Goal: Task Accomplishment & Management: Manage account settings

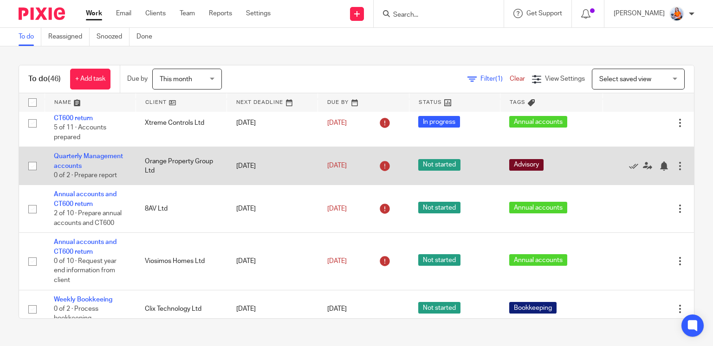
scroll to position [147, 0]
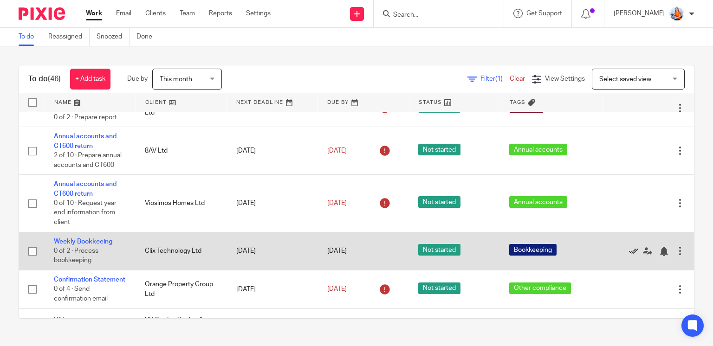
click at [629, 255] on icon at bounding box center [633, 251] width 9 height 9
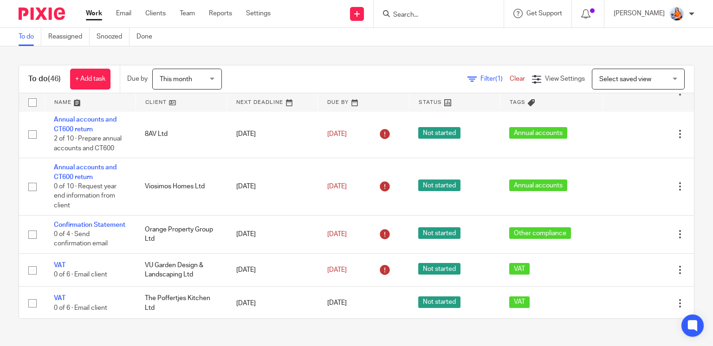
scroll to position [52, 0]
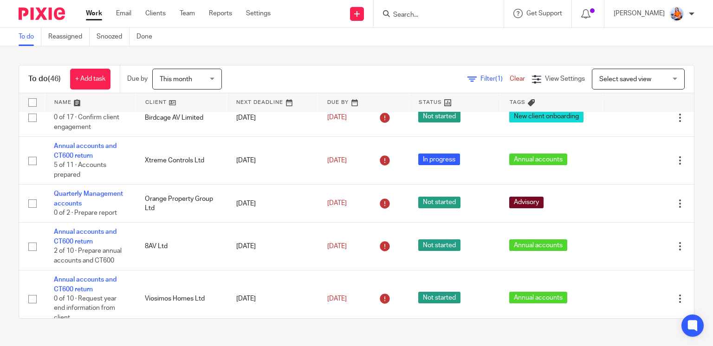
click at [150, 19] on div "Work Email Clients Team Reports Settings Work Email Clients Team Reports Settin…" at bounding box center [181, 13] width 208 height 27
click at [150, 16] on link "Clients" at bounding box center [155, 13] width 20 height 9
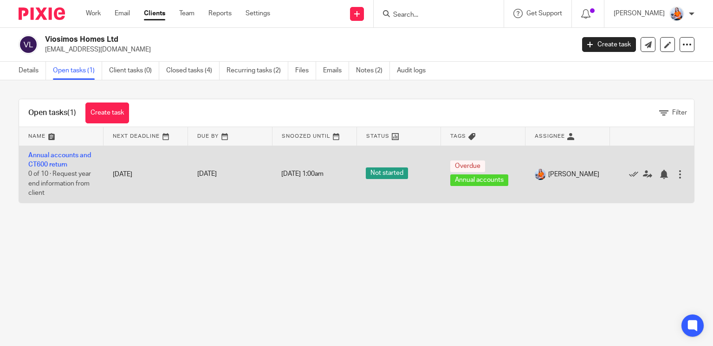
click at [56, 159] on td "Annual accounts and CT600 return 0 of 10 · Request year end information from cl…" at bounding box center [61, 174] width 85 height 57
click at [56, 161] on link "Annual accounts and CT600 return" at bounding box center [59, 160] width 63 height 16
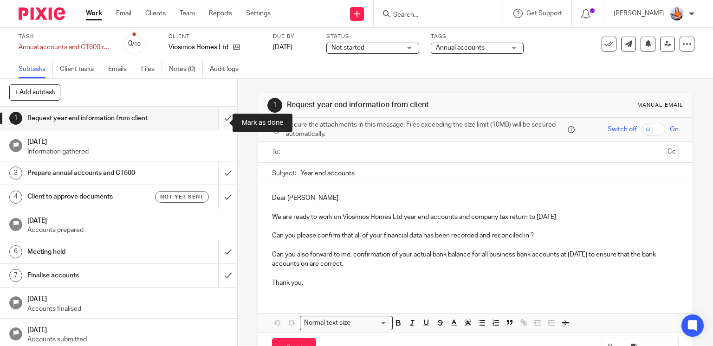
click at [222, 125] on input "submit" at bounding box center [118, 118] width 237 height 23
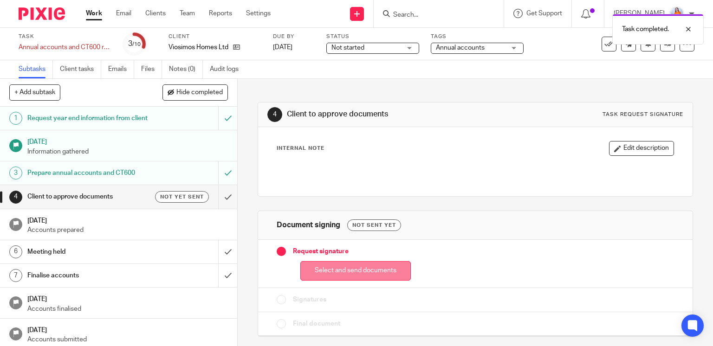
click at [339, 275] on button "Select and send documents" at bounding box center [356, 272] width 111 height 20
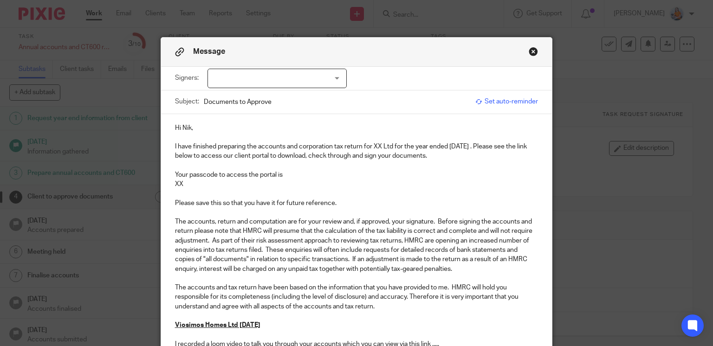
click at [242, 75] on div at bounding box center [277, 79] width 139 height 20
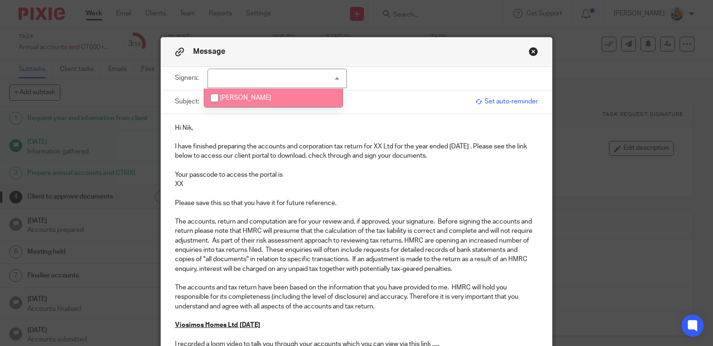
click at [244, 103] on li "[PERSON_NAME]" at bounding box center [273, 98] width 138 height 19
checkbox input "true"
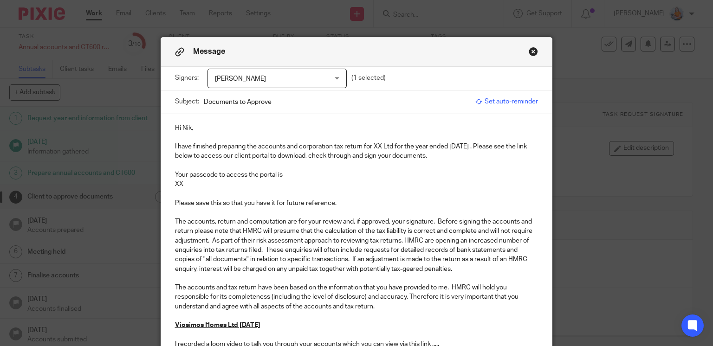
click at [398, 114] on div "Hi Nik, I have finished preparing the accounts and corporation tax return for X…" at bounding box center [357, 324] width 392 height 421
drag, startPoint x: 280, startPoint y: 103, endPoint x: 136, endPoint y: 88, distance: 144.8
click at [136, 88] on div "Message Signers: Nik Nelberg Nik Nelberg (1 selected) Subject: Documents to App…" at bounding box center [356, 173] width 713 height 346
type input "Viosimos Accounts to 30th Nov 24"
click at [517, 105] on span "Set auto-reminder" at bounding box center [507, 101] width 63 height 9
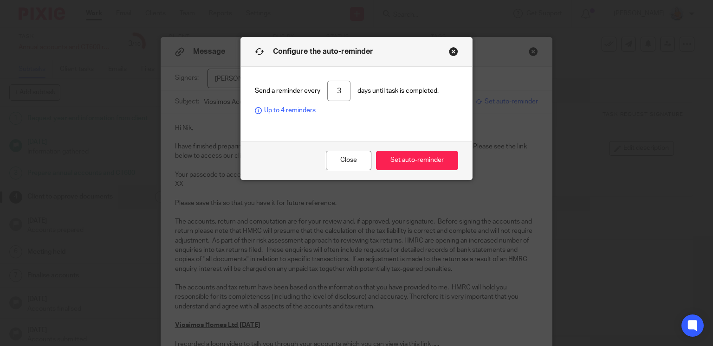
drag, startPoint x: 343, startPoint y: 94, endPoint x: 312, endPoint y: 93, distance: 31.1
click at [312, 93] on div "Send a reminder every 3 days until task is completed. Up to 4 reminders" at bounding box center [356, 98] width 203 height 35
type input "2"
click at [422, 163] on button "Set auto-reminder" at bounding box center [417, 161] width 82 height 20
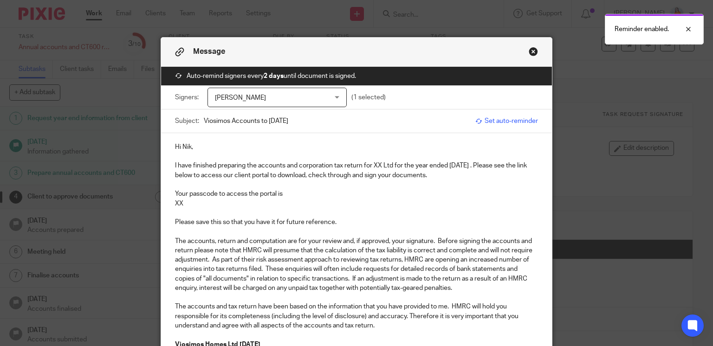
click at [447, 181] on p at bounding box center [357, 184] width 364 height 9
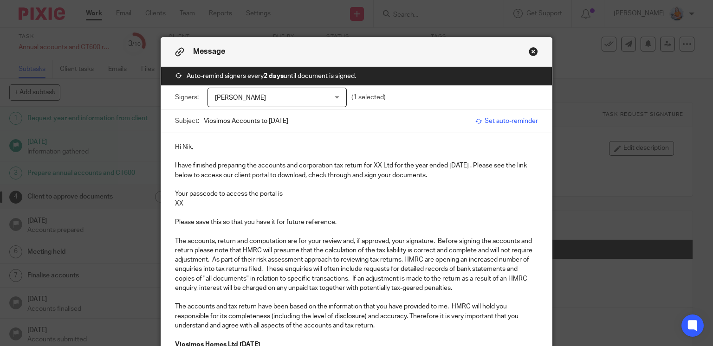
click at [380, 164] on p "I have finished preparing the accounts and corporation tax return for XX Ltd fo…" at bounding box center [357, 170] width 364 height 19
click at [525, 167] on p "I have finished preparing the accounts and corporation tax return for Viosimos …" at bounding box center [357, 170] width 364 height 19
click at [219, 212] on p at bounding box center [357, 213] width 364 height 9
click at [219, 207] on p "XX" at bounding box center [357, 203] width 364 height 9
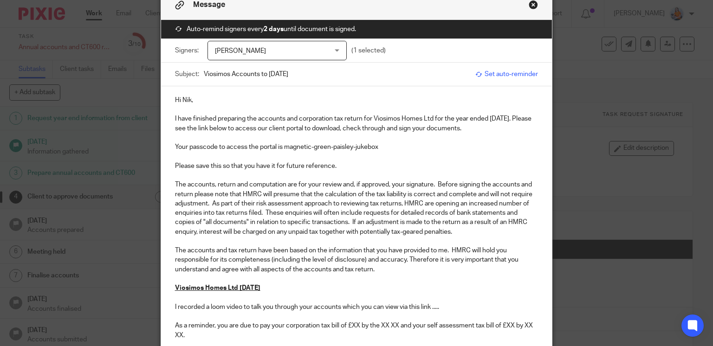
scroll to position [95, 0]
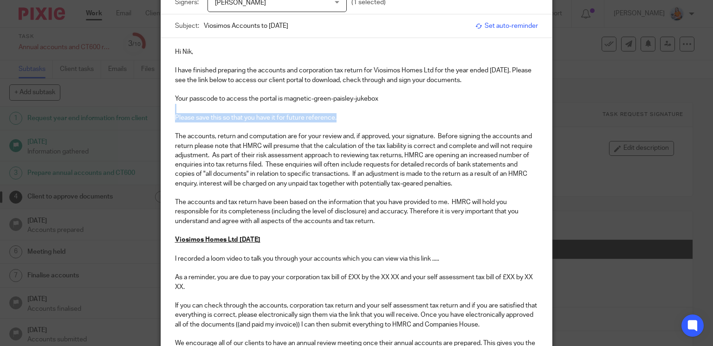
drag, startPoint x: 351, startPoint y: 118, endPoint x: 144, endPoint y: 111, distance: 207.3
click at [144, 111] on div "Message Auto-remind signers every 2 days until document is signed. Signers: Nik…" at bounding box center [356, 173] width 713 height 346
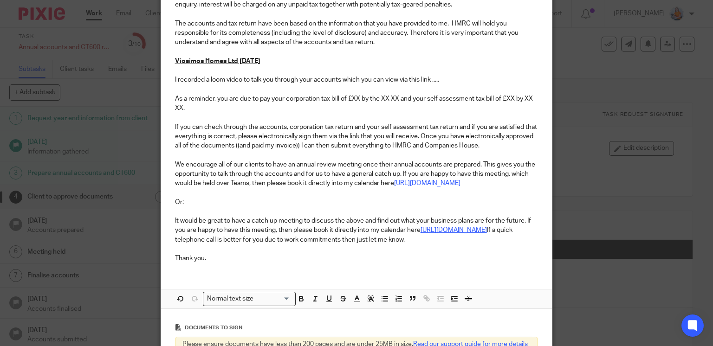
scroll to position [258, 0]
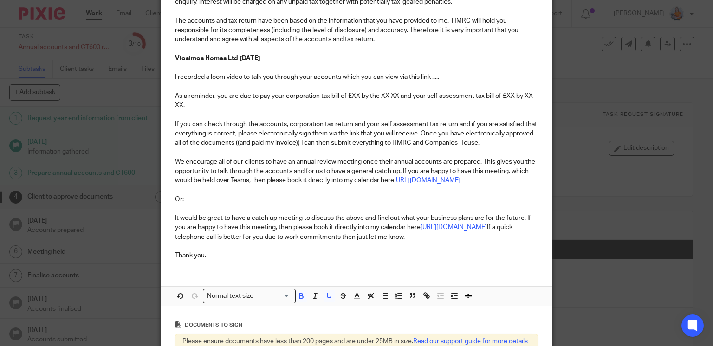
drag, startPoint x: 284, startPoint y: 63, endPoint x: 152, endPoint y: 58, distance: 132.0
click at [152, 58] on div "Message Auto-remind signers every 2 days until document is signed. Signers: Nik…" at bounding box center [356, 173] width 713 height 346
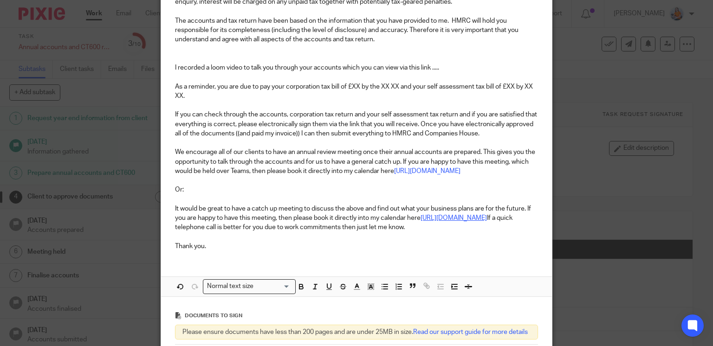
click at [175, 62] on p at bounding box center [357, 58] width 364 height 9
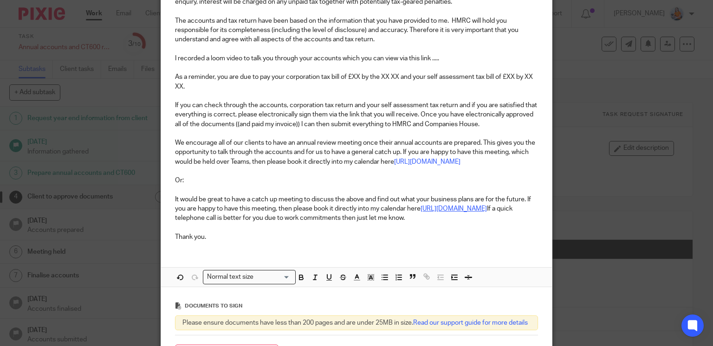
click at [175, 60] on p "I recorded a loom video to talk you through your accounts which you can view vi…" at bounding box center [357, 58] width 364 height 9
click at [221, 57] on p "I recorded a loom video to talk you through your accounts which you can view vi…" at bounding box center [357, 58] width 364 height 9
click at [460, 58] on p "I recorded a video to talk you through your accounts which you can view via thi…" at bounding box center [357, 58] width 364 height 9
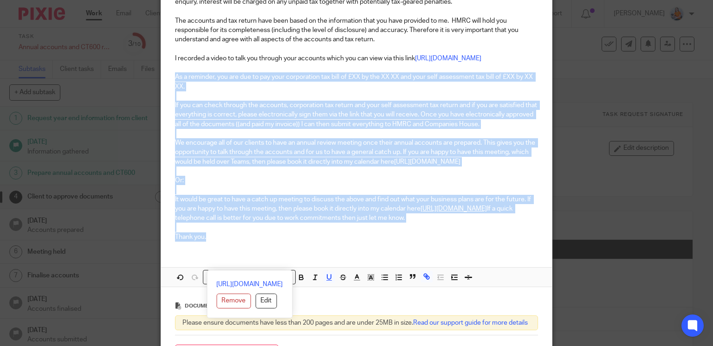
drag, startPoint x: 225, startPoint y: 268, endPoint x: 170, endPoint y: 89, distance: 188.1
click at [170, 89] on div "Hi Nik, I have finished preparing the accounts and corporation tax return for V…" at bounding box center [357, 62] width 392 height 374
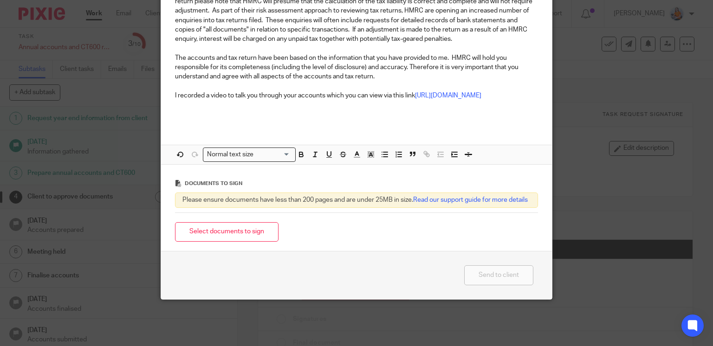
scroll to position [0, 0]
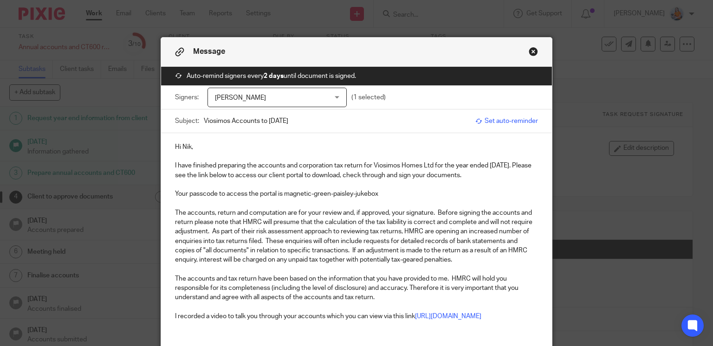
click at [221, 142] on div "Hi Nik, I have finished preparing the accounts and corporation tax return for V…" at bounding box center [357, 240] width 392 height 214
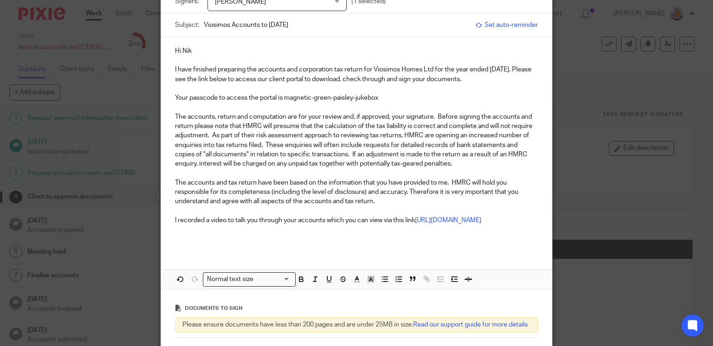
scroll to position [110, 0]
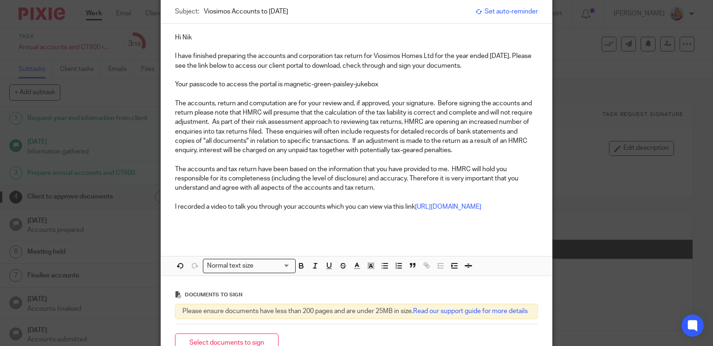
click at [293, 230] on p at bounding box center [357, 225] width 364 height 9
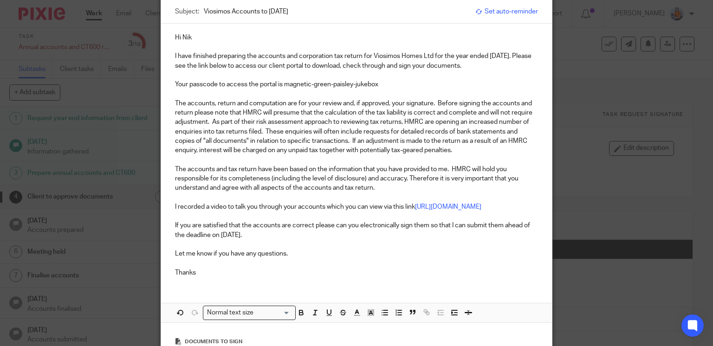
click at [272, 240] on p "If you are satisfied that the accounts are correct please can you electronicall…" at bounding box center [357, 230] width 364 height 19
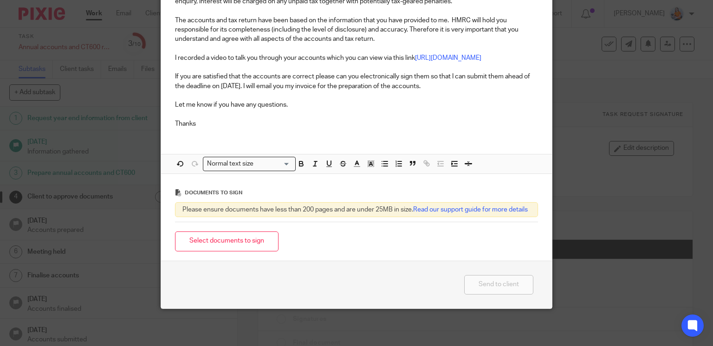
scroll to position [278, 0]
click at [238, 248] on button "Select documents to sign" at bounding box center [227, 242] width 104 height 20
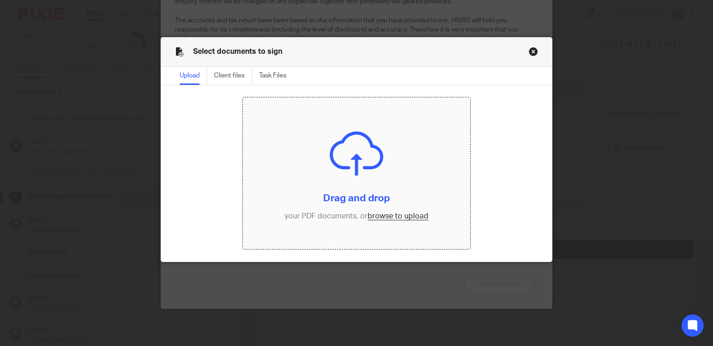
click at [396, 219] on input "file" at bounding box center [357, 174] width 228 height 152
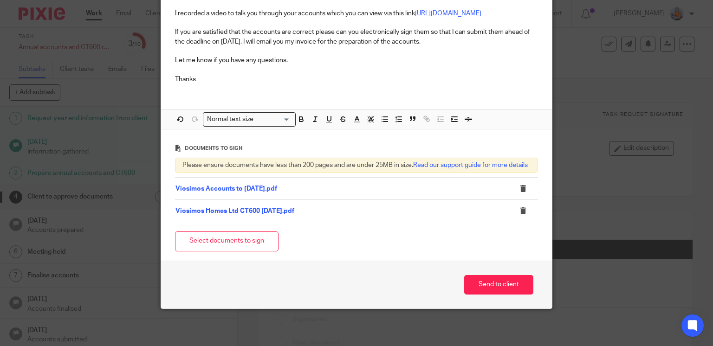
scroll to position [323, 0]
click at [497, 280] on button "Send to client" at bounding box center [498, 285] width 69 height 20
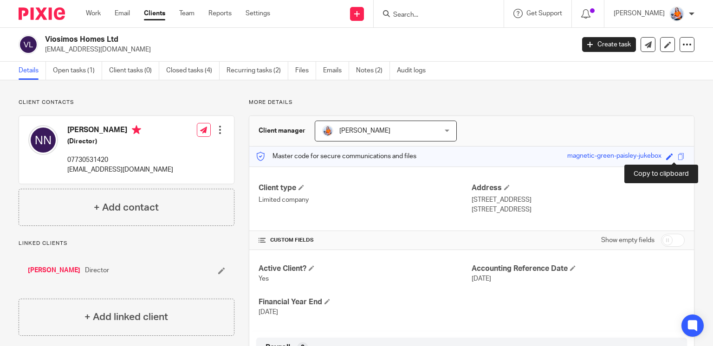
click at [678, 159] on span at bounding box center [681, 156] width 7 height 7
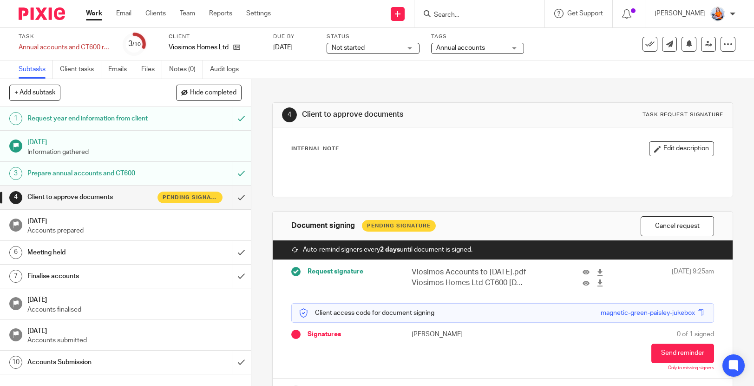
click at [91, 12] on link "Work" at bounding box center [94, 13] width 16 height 9
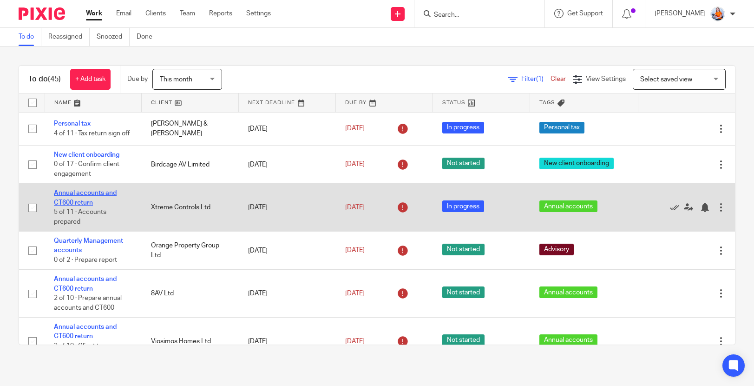
click at [73, 201] on link "Annual accounts and CT600 return" at bounding box center [85, 198] width 63 height 16
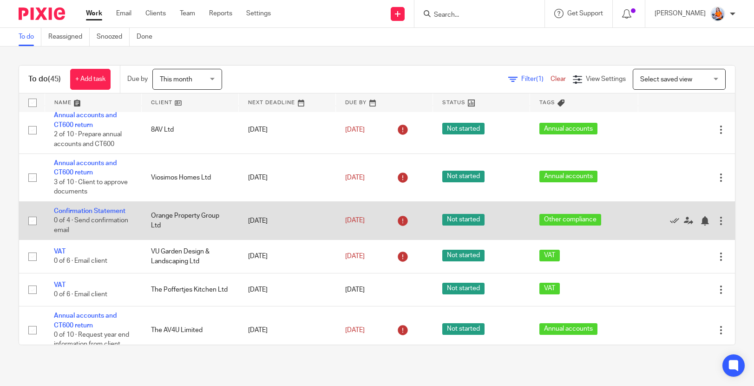
scroll to position [175, 0]
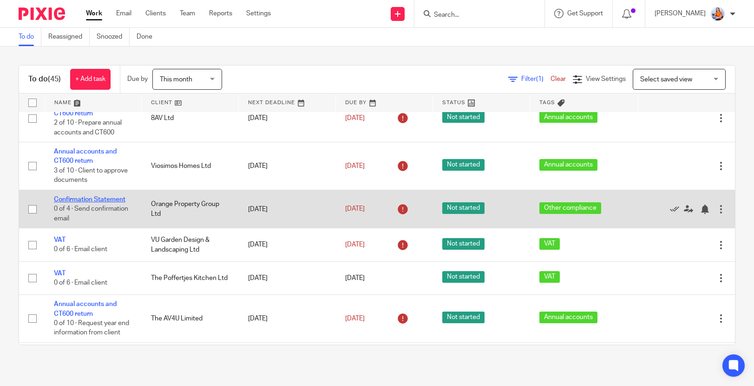
click at [78, 203] on link "Confirmation Statement" at bounding box center [90, 199] width 72 height 7
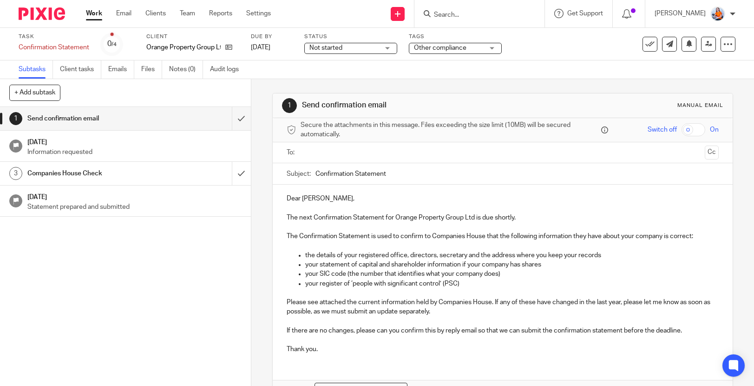
click at [334, 157] on input "text" at bounding box center [502, 152] width 397 height 11
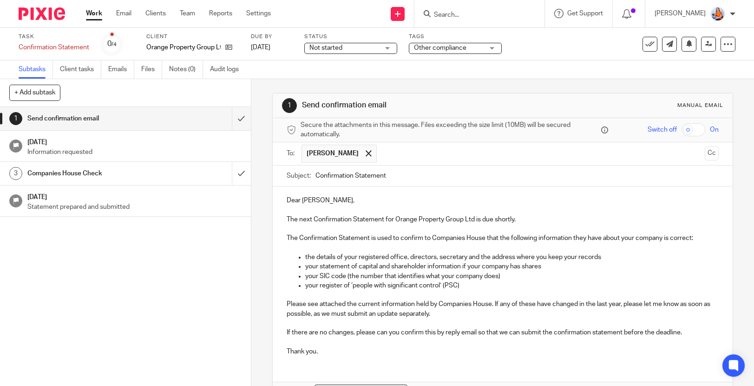
click at [335, 200] on p "Dear Thomas," at bounding box center [503, 200] width 432 height 9
drag, startPoint x: 335, startPoint y: 198, endPoint x: 271, endPoint y: 197, distance: 64.1
click at [273, 197] on div "Dear Thomas, The next Confirmation Statement for Orange Property Group Ltd is d…" at bounding box center [503, 274] width 460 height 177
click at [290, 202] on p "HI Tom" at bounding box center [503, 200] width 432 height 9
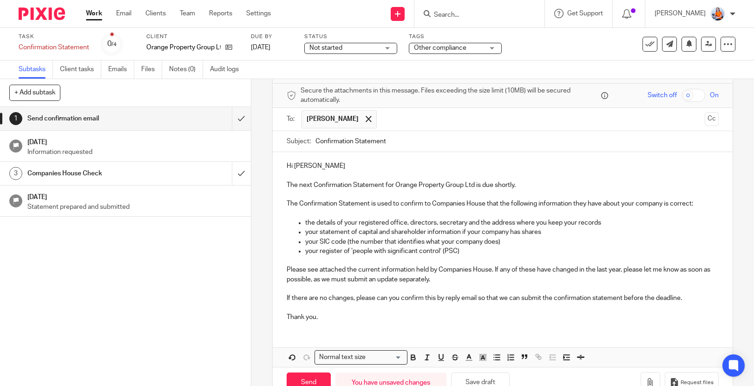
scroll to position [50, 0]
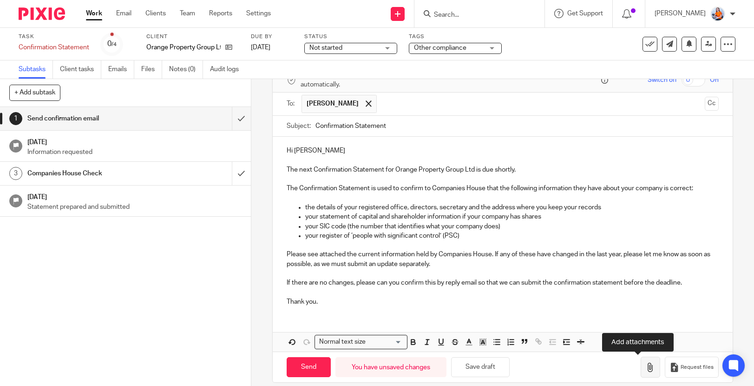
click at [646, 364] on icon "button" at bounding box center [650, 366] width 9 height 9
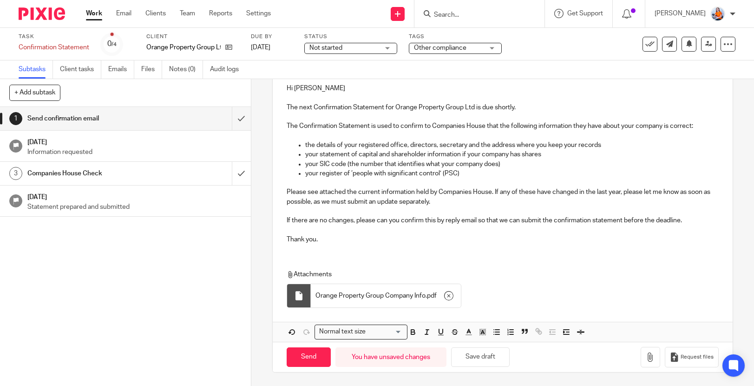
scroll to position [0, 0]
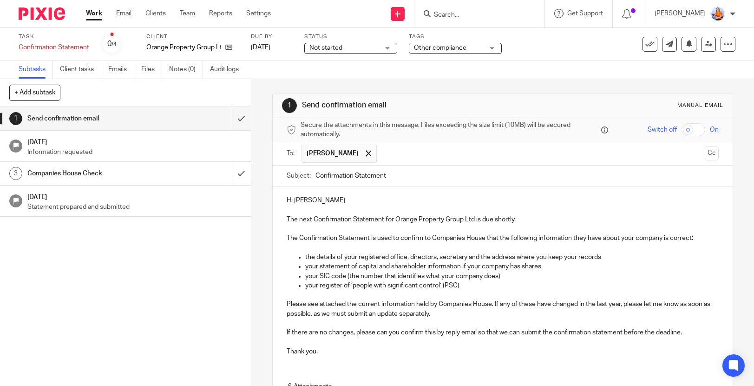
drag, startPoint x: 314, startPoint y: 175, endPoint x: 512, endPoint y: 244, distance: 210.7
click at [315, 175] on input "Confirmation Statement" at bounding box center [516, 175] width 403 height 21
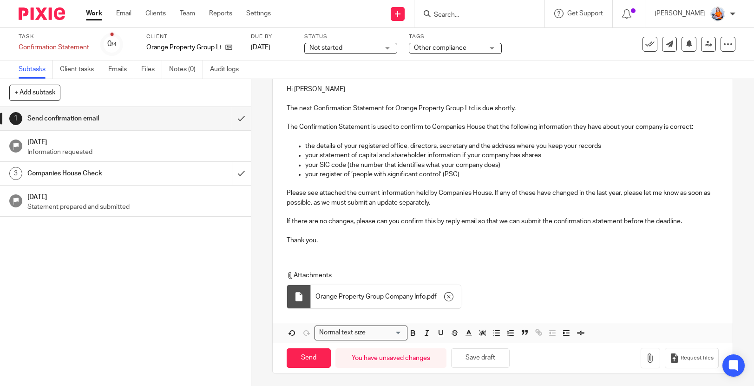
scroll to position [112, 0]
type input "Orange Confirmation Statement"
click at [311, 356] on input "Send" at bounding box center [309, 357] width 44 height 20
type input "Sent"
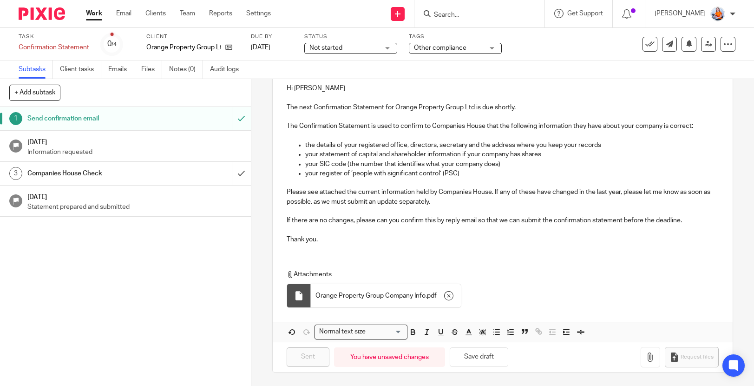
click at [93, 15] on link "Work" at bounding box center [94, 13] width 16 height 9
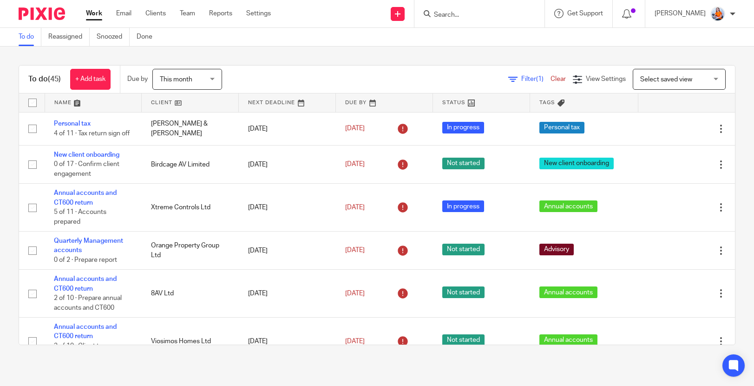
click at [184, 79] on span "This month" at bounding box center [176, 79] width 33 height 7
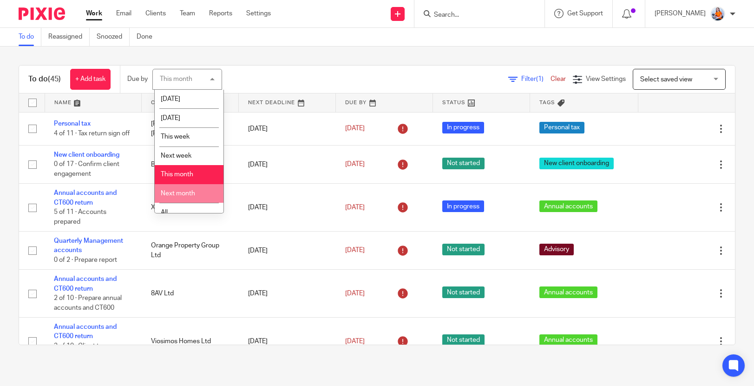
scroll to position [12, 0]
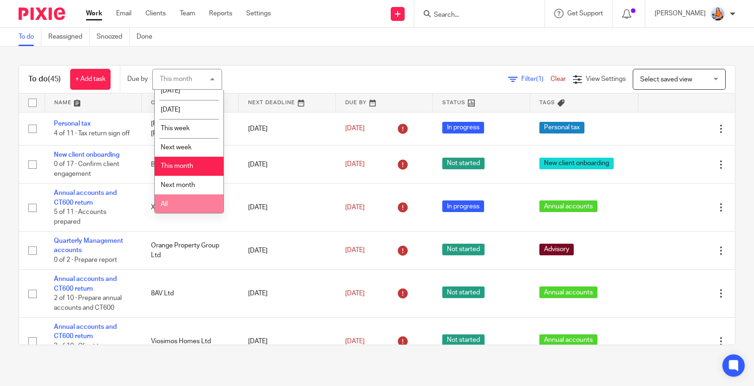
click at [193, 204] on li "All" at bounding box center [189, 203] width 69 height 19
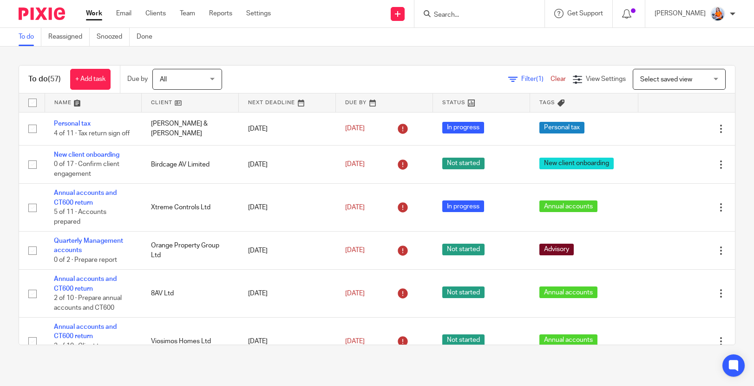
click at [197, 85] on span "All" at bounding box center [184, 79] width 49 height 20
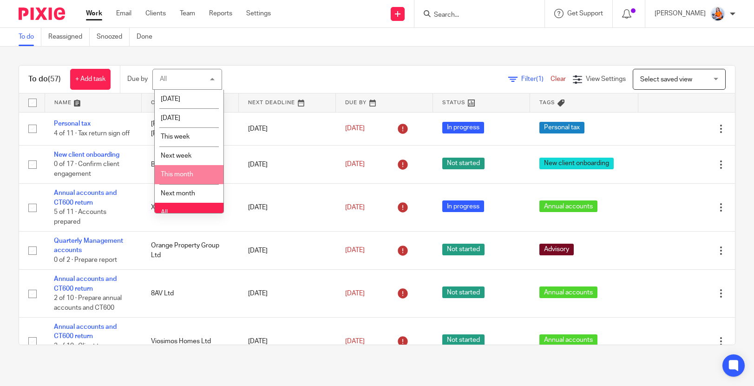
click at [185, 170] on li "This month" at bounding box center [189, 174] width 69 height 19
